Goal: Task Accomplishment & Management: Use online tool/utility

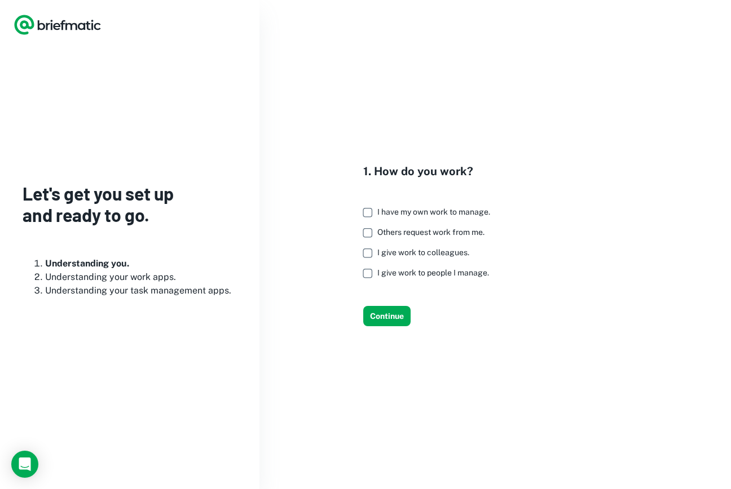
click at [416, 208] on span "I have my own work to manage." at bounding box center [433, 211] width 113 height 9
click at [433, 228] on span "Others request work from me." at bounding box center [430, 232] width 107 height 9
click at [434, 249] on span "I give work to colleagues." at bounding box center [423, 252] width 92 height 9
click at [382, 304] on div "1. How do you work? I have my own work to manage. Others request work from me. …" at bounding box center [386, 245] width 226 height 164
click at [403, 317] on button "Continue" at bounding box center [386, 316] width 47 height 20
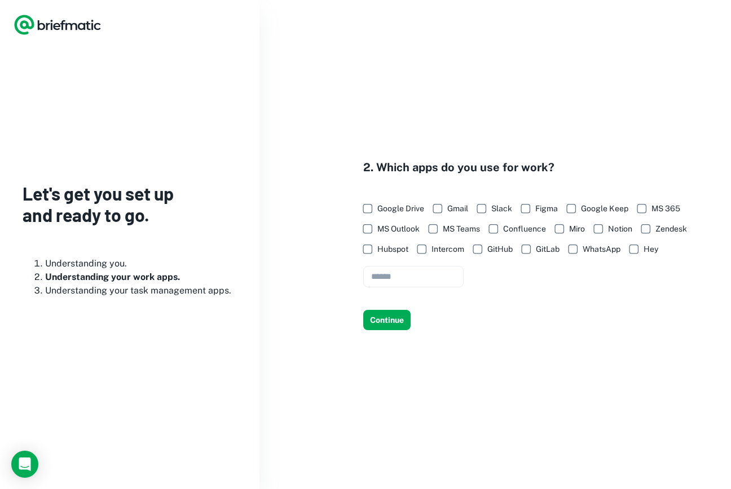
click at [398, 213] on span "Google Drive" at bounding box center [400, 208] width 47 height 12
click at [426, 271] on input "text" at bounding box center [413, 277] width 100 height 22
click at [545, 207] on span "Figma" at bounding box center [546, 208] width 23 height 12
click at [492, 201] on label "Slack" at bounding box center [491, 208] width 41 height 20
click at [456, 210] on span "Gmail" at bounding box center [457, 208] width 21 height 12
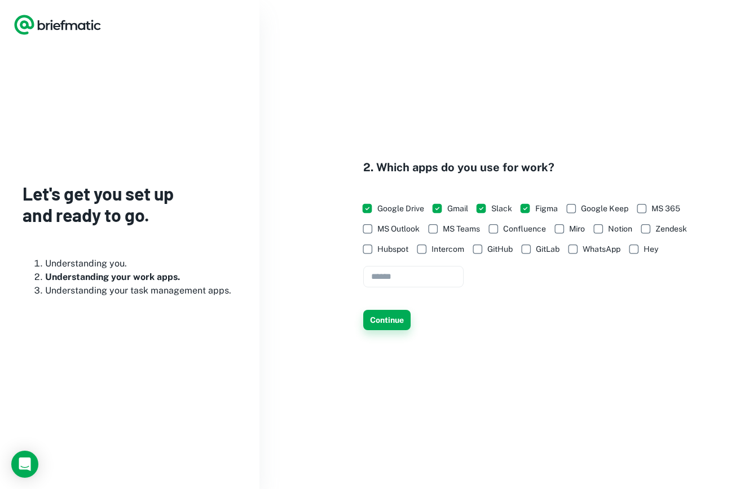
click at [383, 322] on button "Continue" at bounding box center [386, 320] width 47 height 20
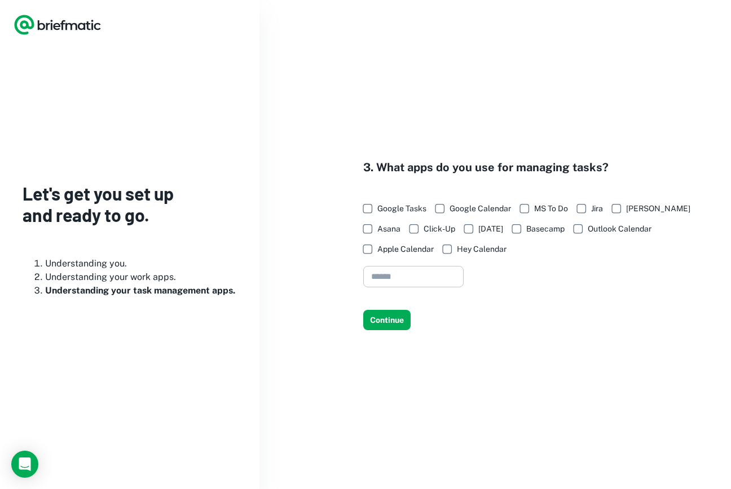
click at [420, 284] on input "text" at bounding box center [413, 277] width 100 height 22
type input "**********"
click at [398, 319] on button "Continue" at bounding box center [386, 320] width 47 height 20
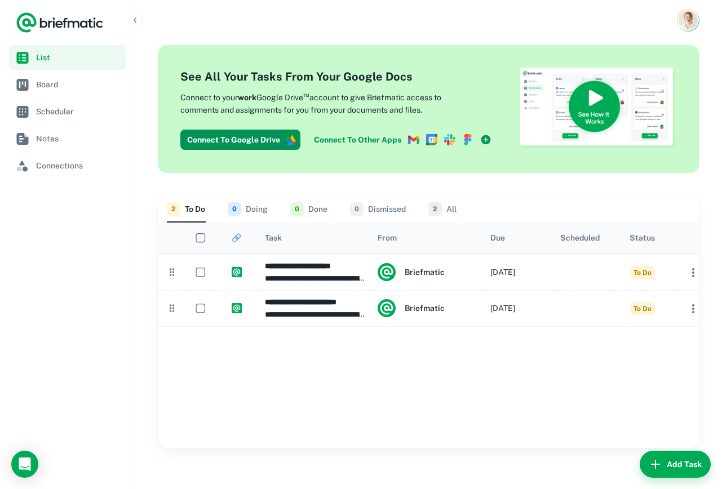
click at [387, 135] on link "Connect To Other Apps" at bounding box center [403, 140] width 187 height 20
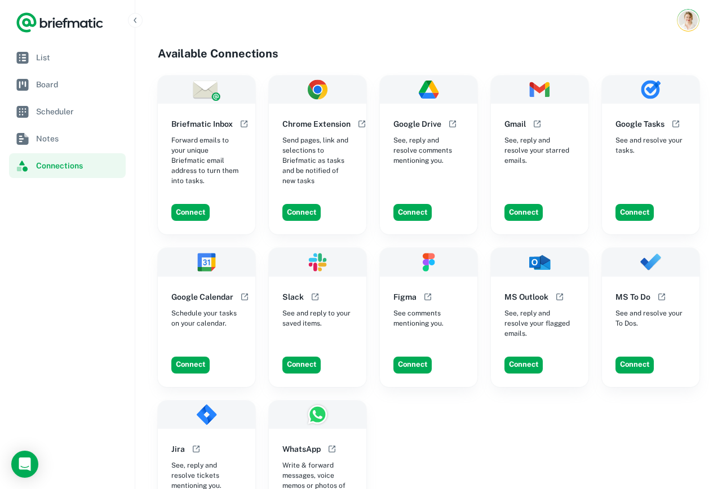
click at [435, 327] on span "See comments mentioning you." at bounding box center [429, 318] width 70 height 20
click at [413, 363] on div "Connect" at bounding box center [433, 365] width 89 height 26
click at [418, 357] on button "Connect" at bounding box center [413, 365] width 38 height 17
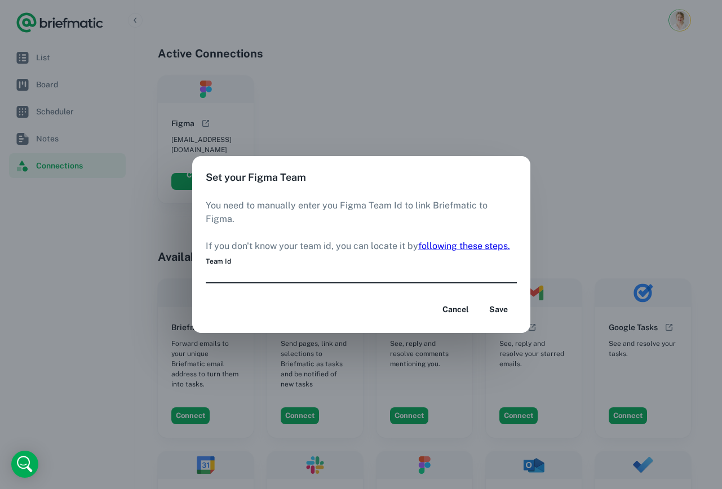
click at [428, 101] on div "Set your Figma Team You need to manually enter you Figma Team Id to link Briefm…" at bounding box center [361, 244] width 722 height 489
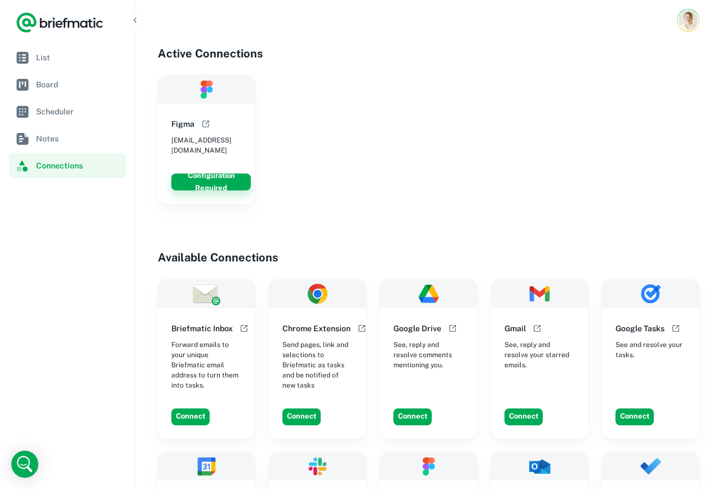
click at [231, 174] on button "Configuration Required" at bounding box center [210, 182] width 79 height 17
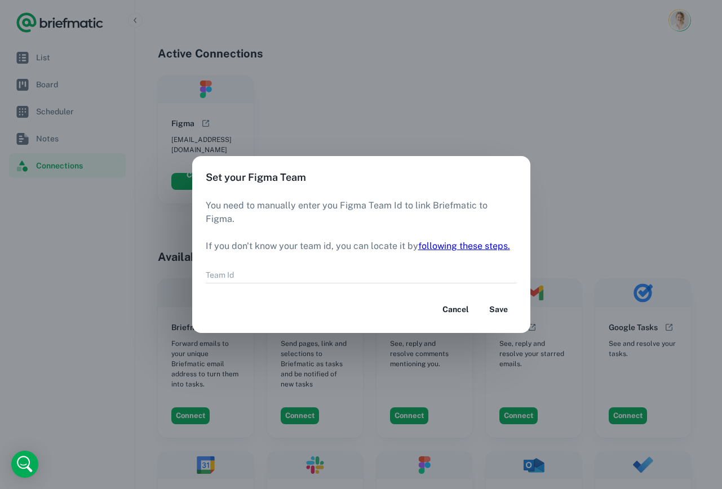
click at [511, 289] on div "Cancel Save" at bounding box center [361, 309] width 338 height 47
